Goal: Information Seeking & Learning: Understand process/instructions

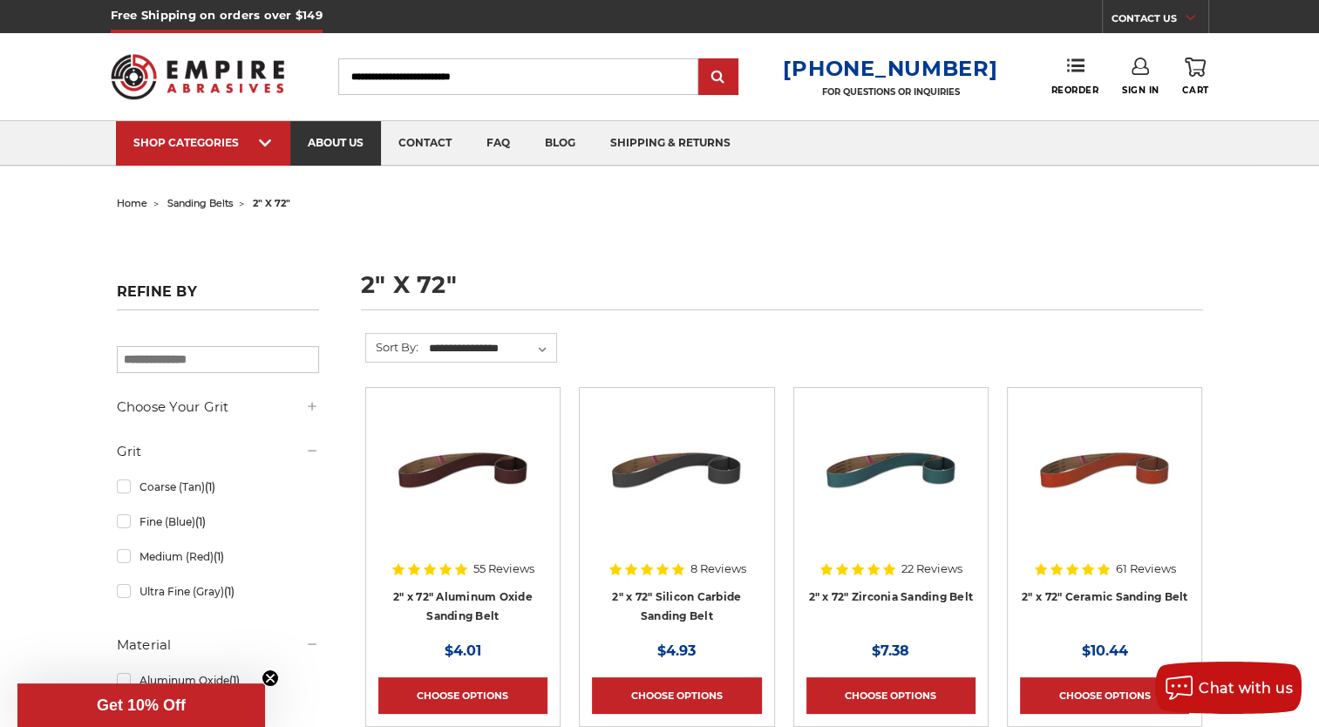
click at [336, 138] on link "about us" at bounding box center [335, 143] width 91 height 44
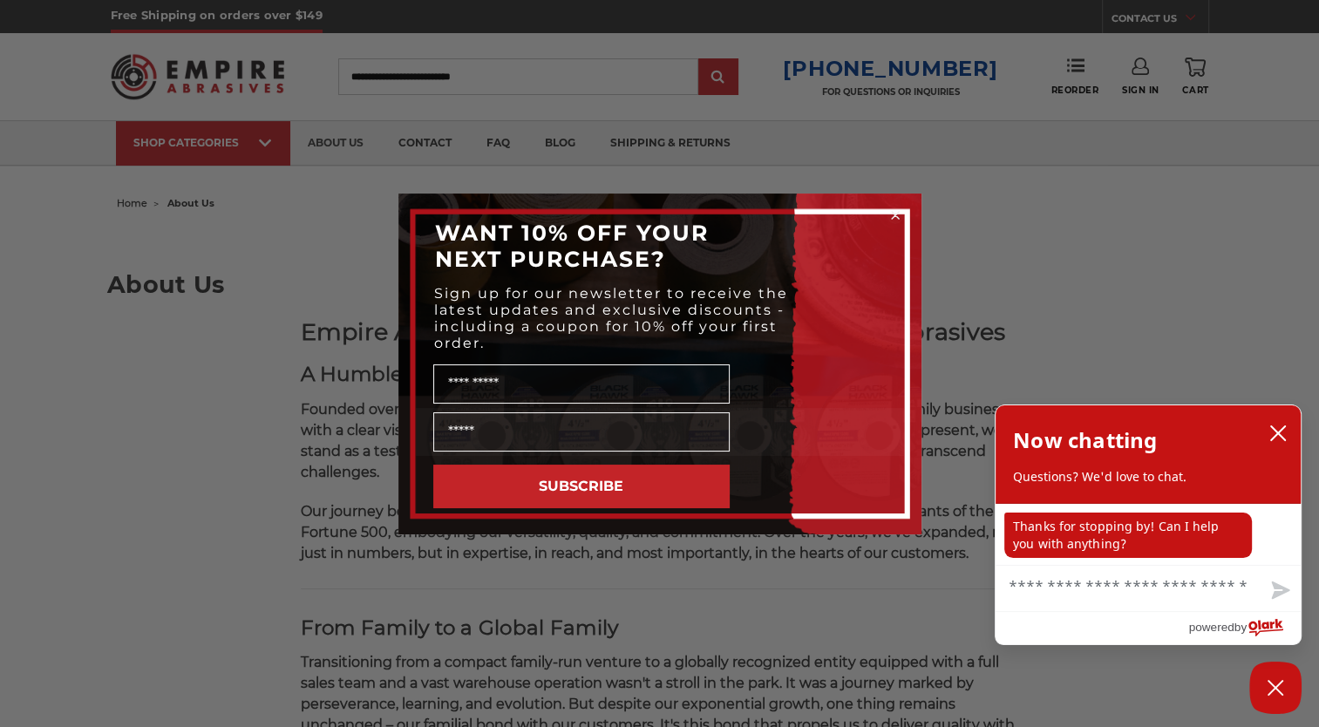
click at [894, 218] on circle "Close dialog" at bounding box center [895, 215] width 17 height 17
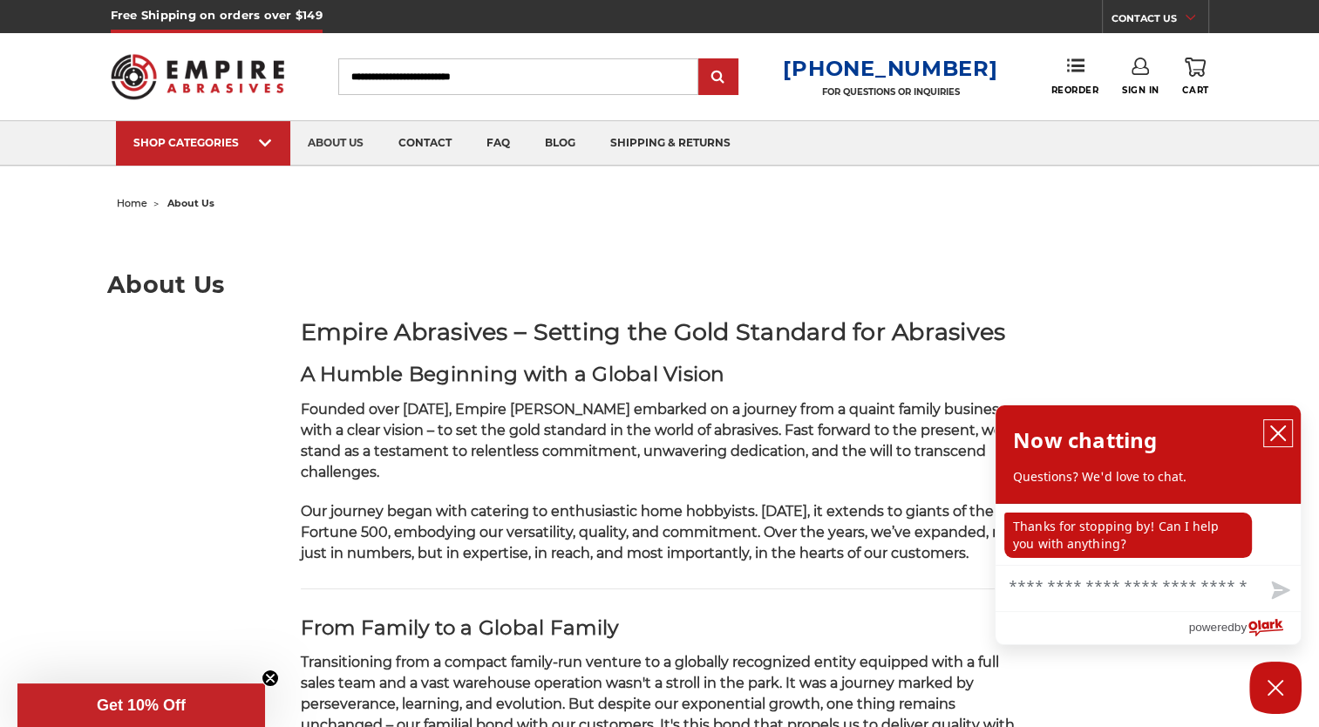
click at [1282, 438] on icon "close chatbox" at bounding box center [1278, 433] width 14 height 14
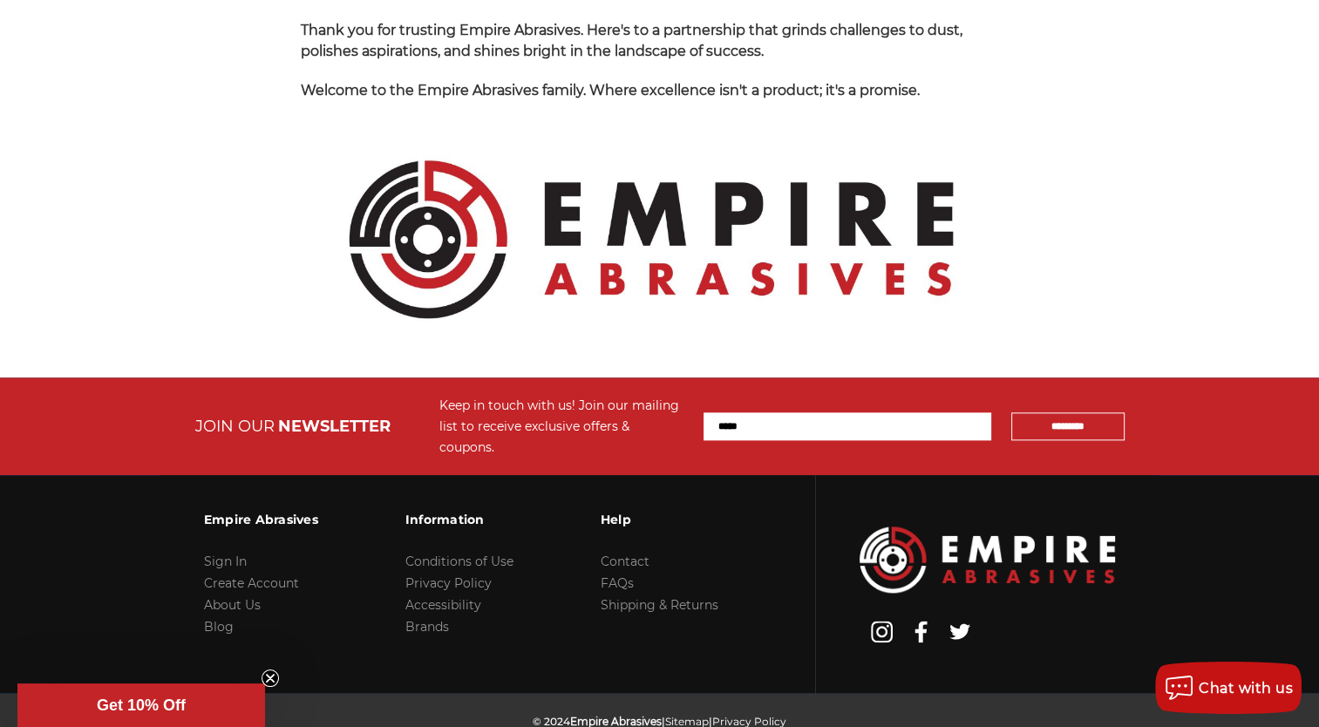
scroll to position [1884, 0]
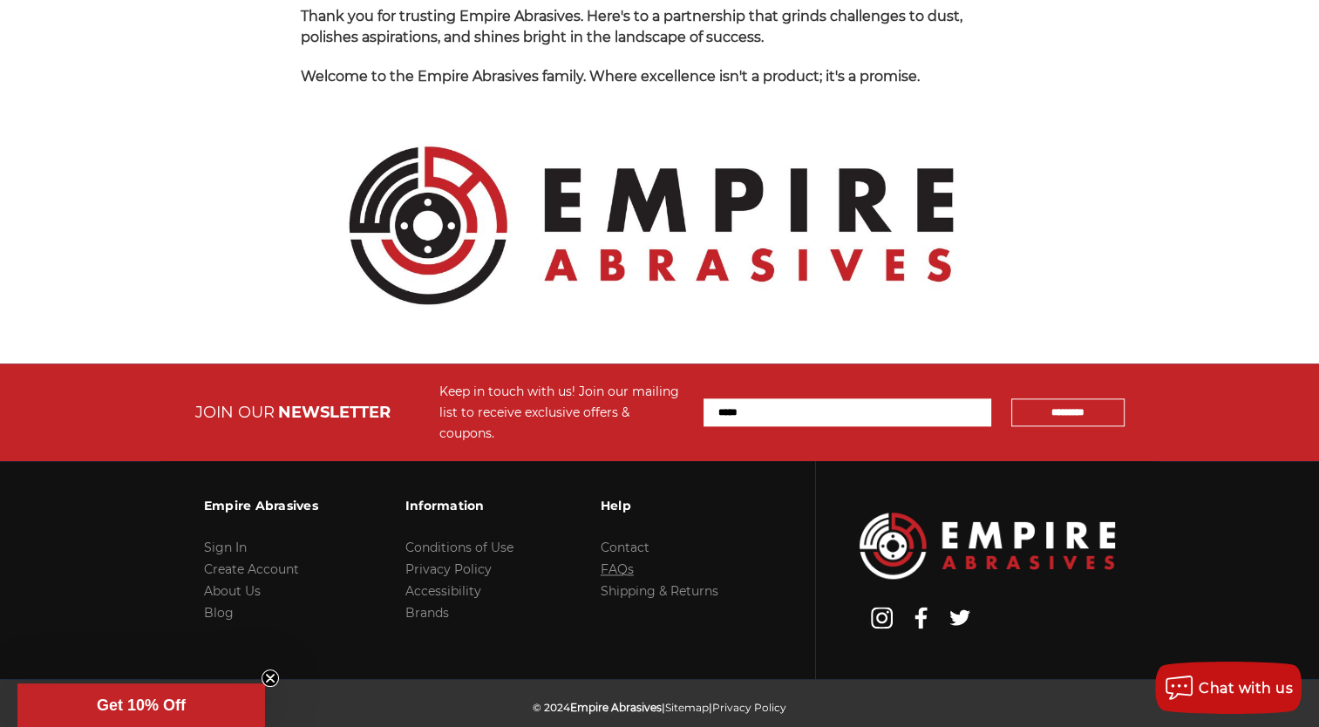
click at [620, 562] on link "FAQs" at bounding box center [617, 570] width 33 height 16
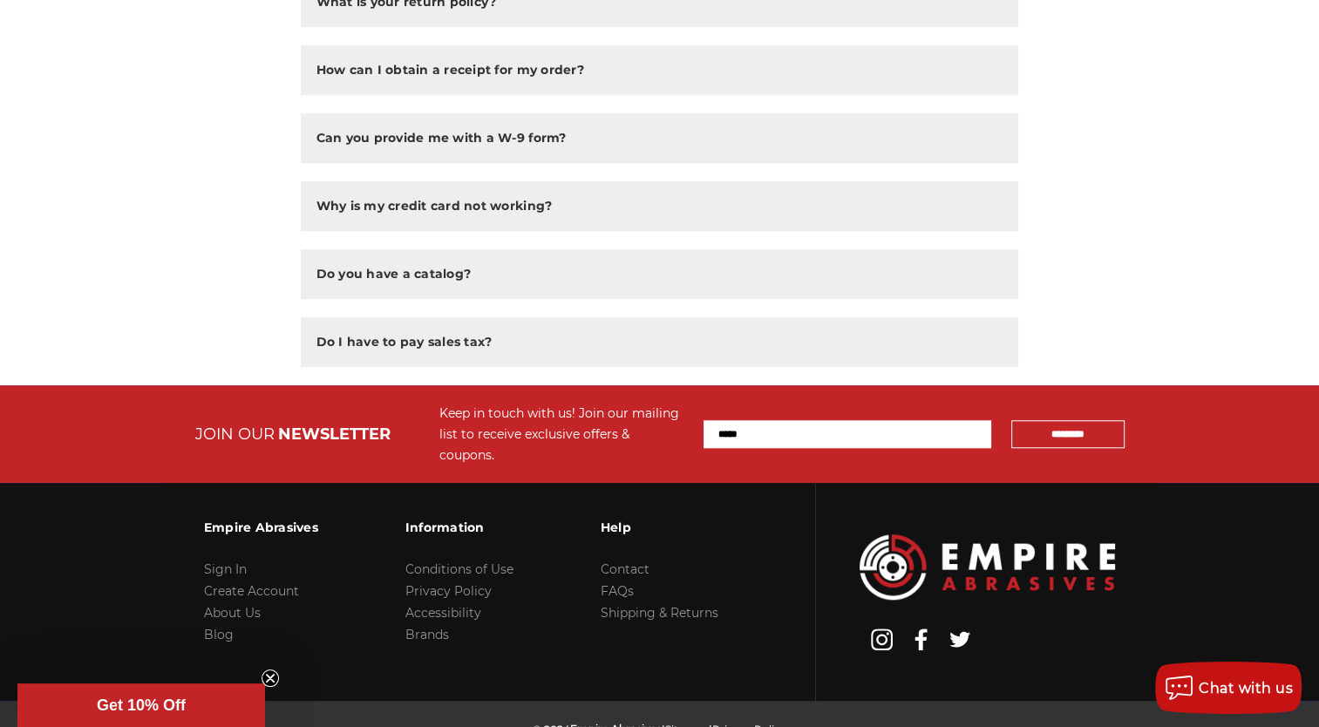
scroll to position [1326, 0]
